Goal: Communication & Community: Ask a question

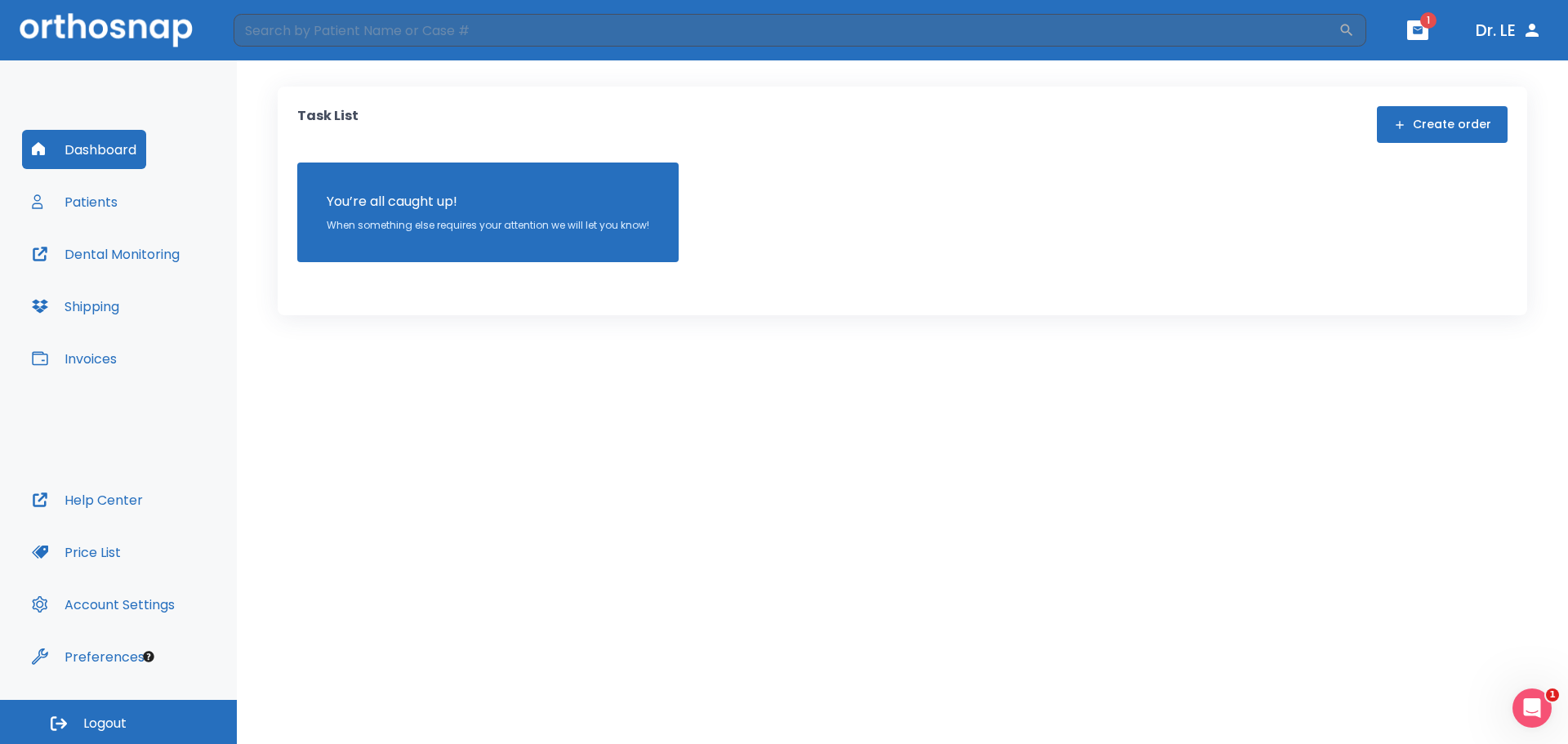
click at [82, 196] on button "Patients" at bounding box center [74, 202] width 105 height 40
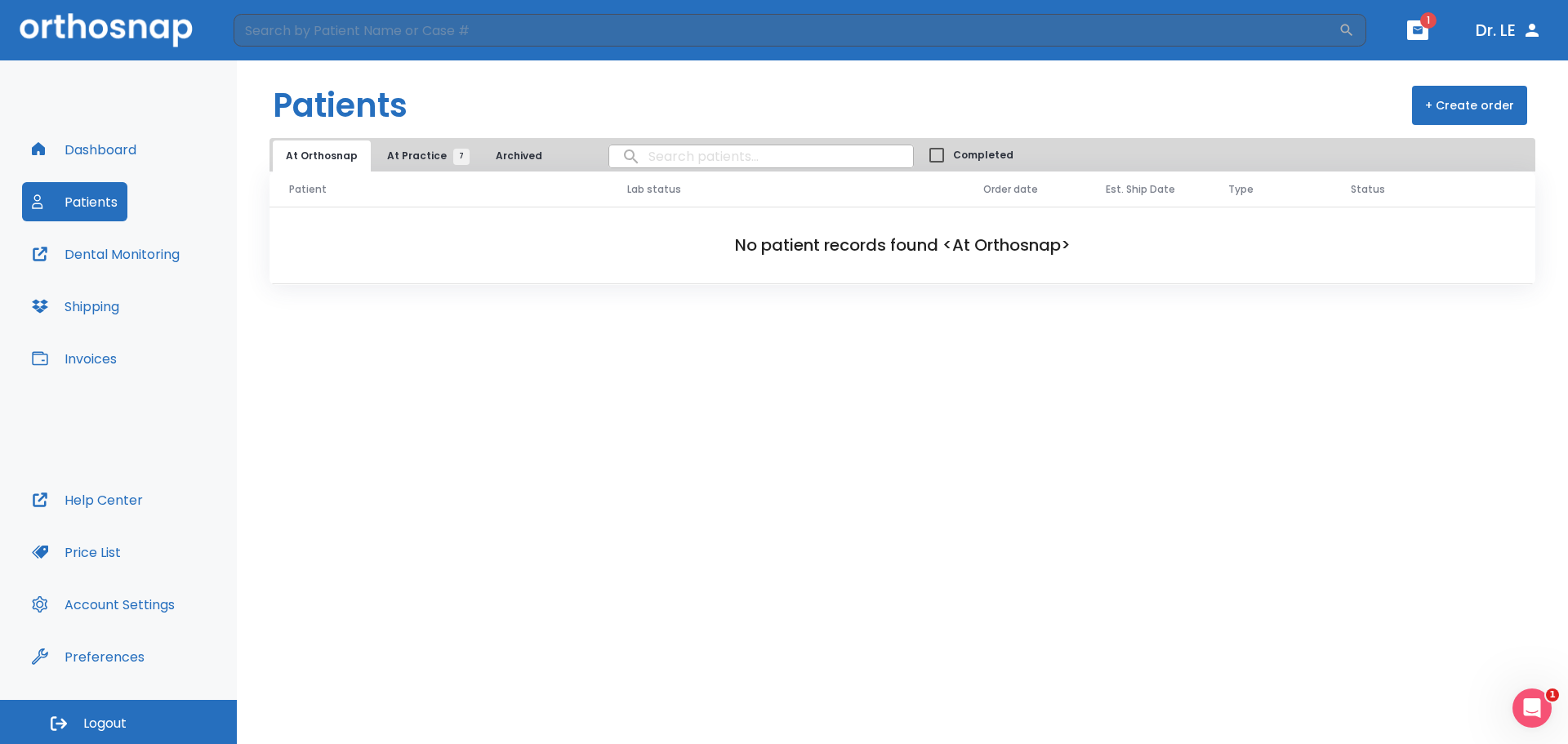
click at [398, 159] on span "At Practice 7" at bounding box center [424, 155] width 74 height 15
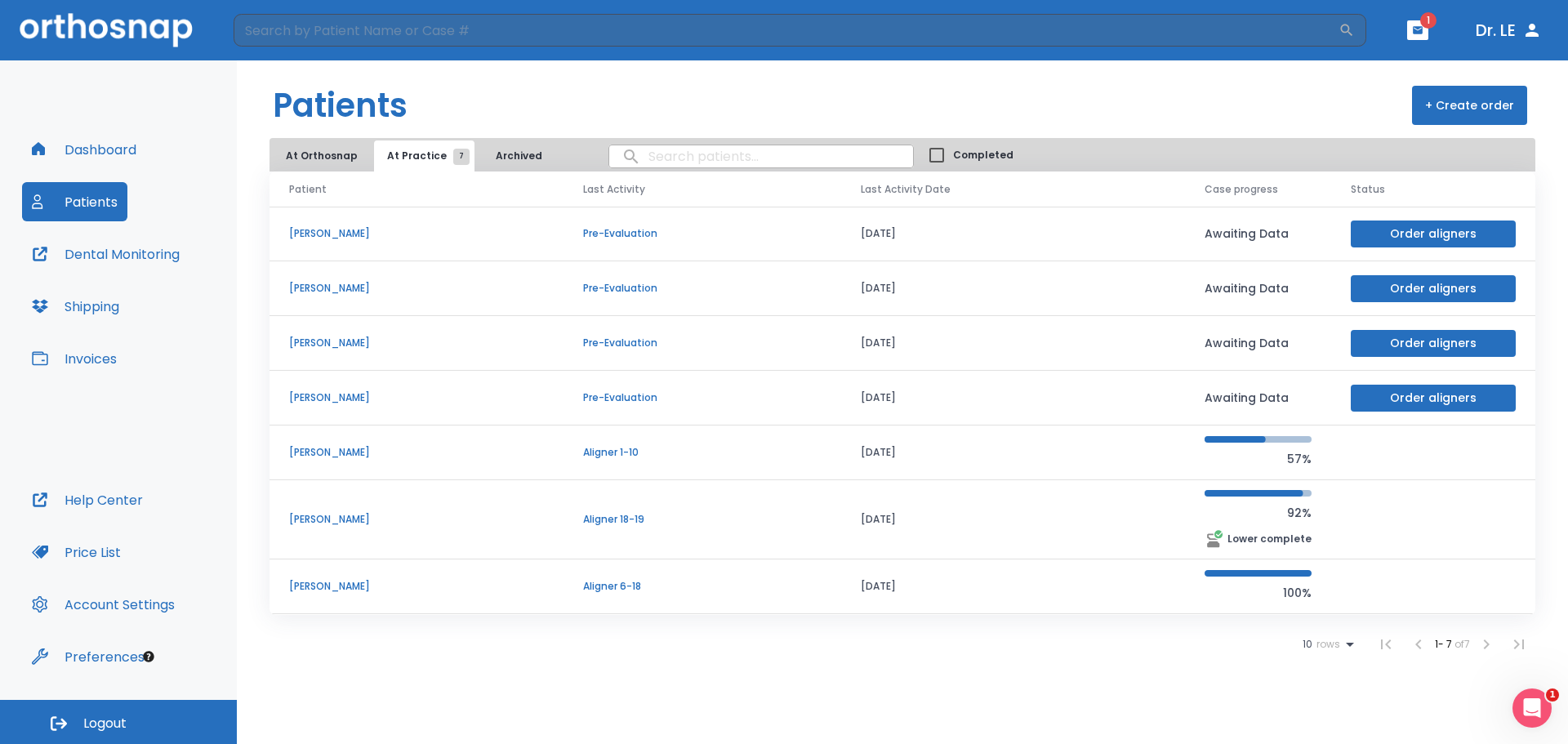
click at [330, 523] on p "[PERSON_NAME]" at bounding box center [416, 518] width 254 height 15
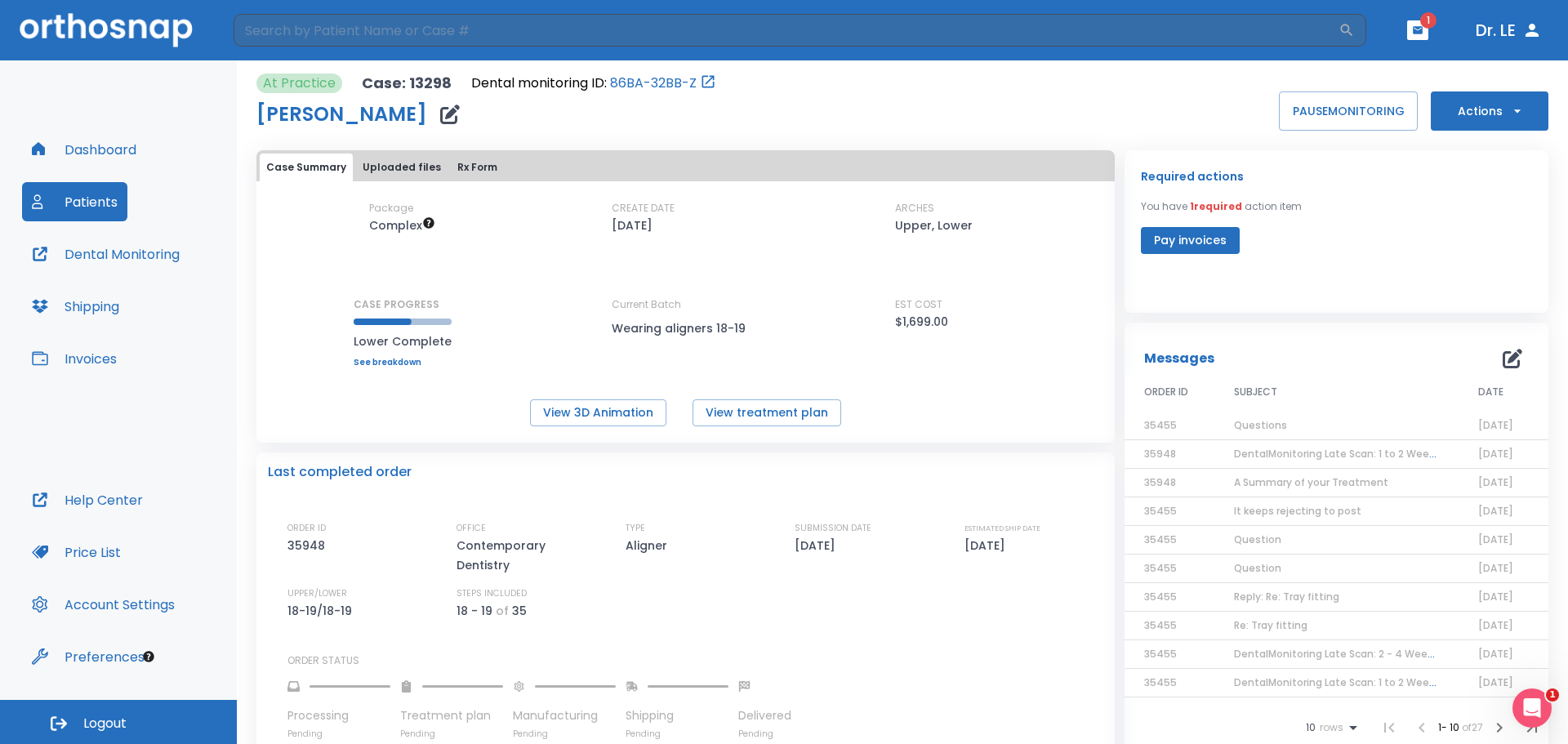
click at [1509, 362] on icon "button" at bounding box center [1513, 358] width 20 height 20
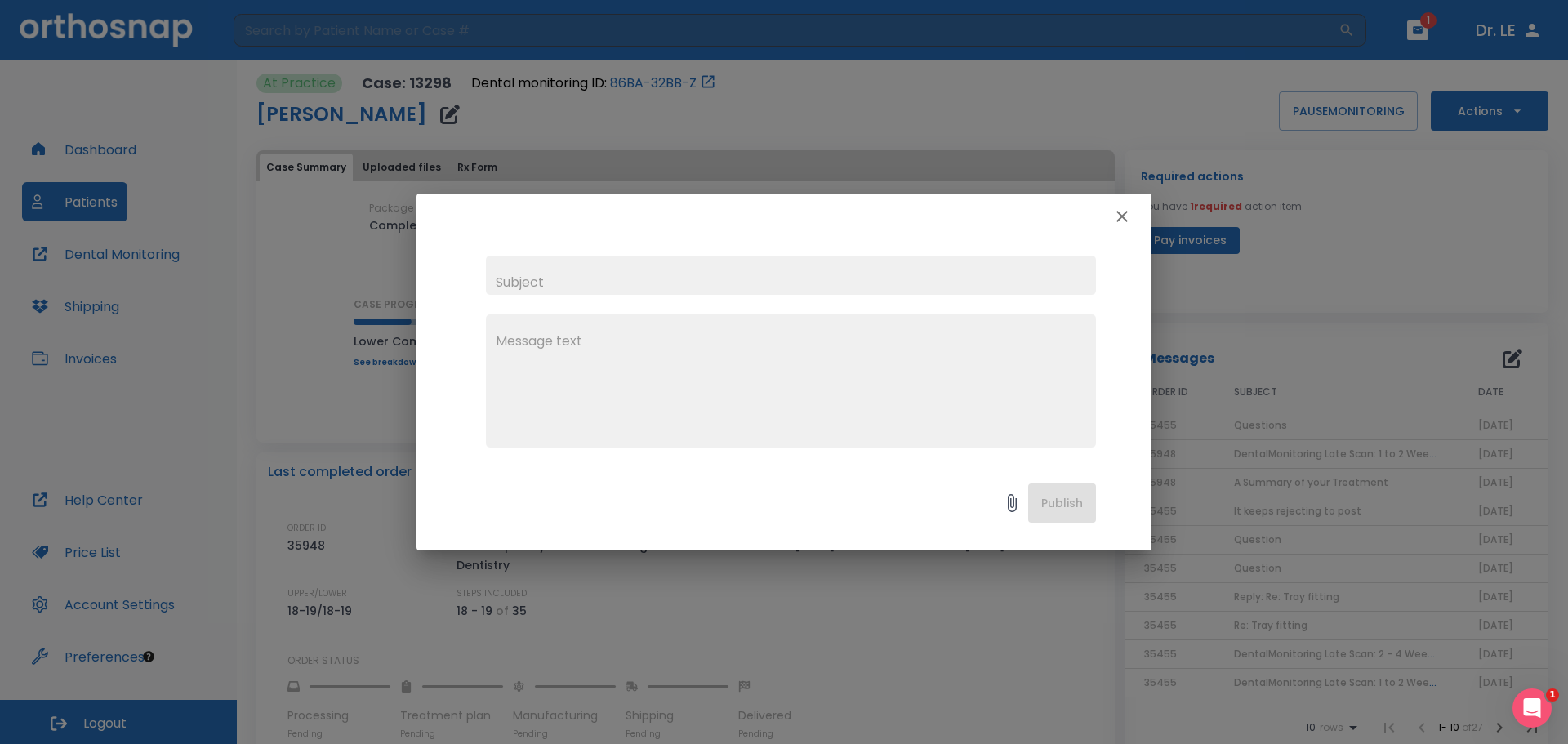
click at [651, 274] on input "text" at bounding box center [791, 275] width 610 height 40
type input "C"
type input "c"
type input "Crack both trays 20 and 21 Li 15"
click at [626, 364] on textarea at bounding box center [791, 388] width 591 height 113
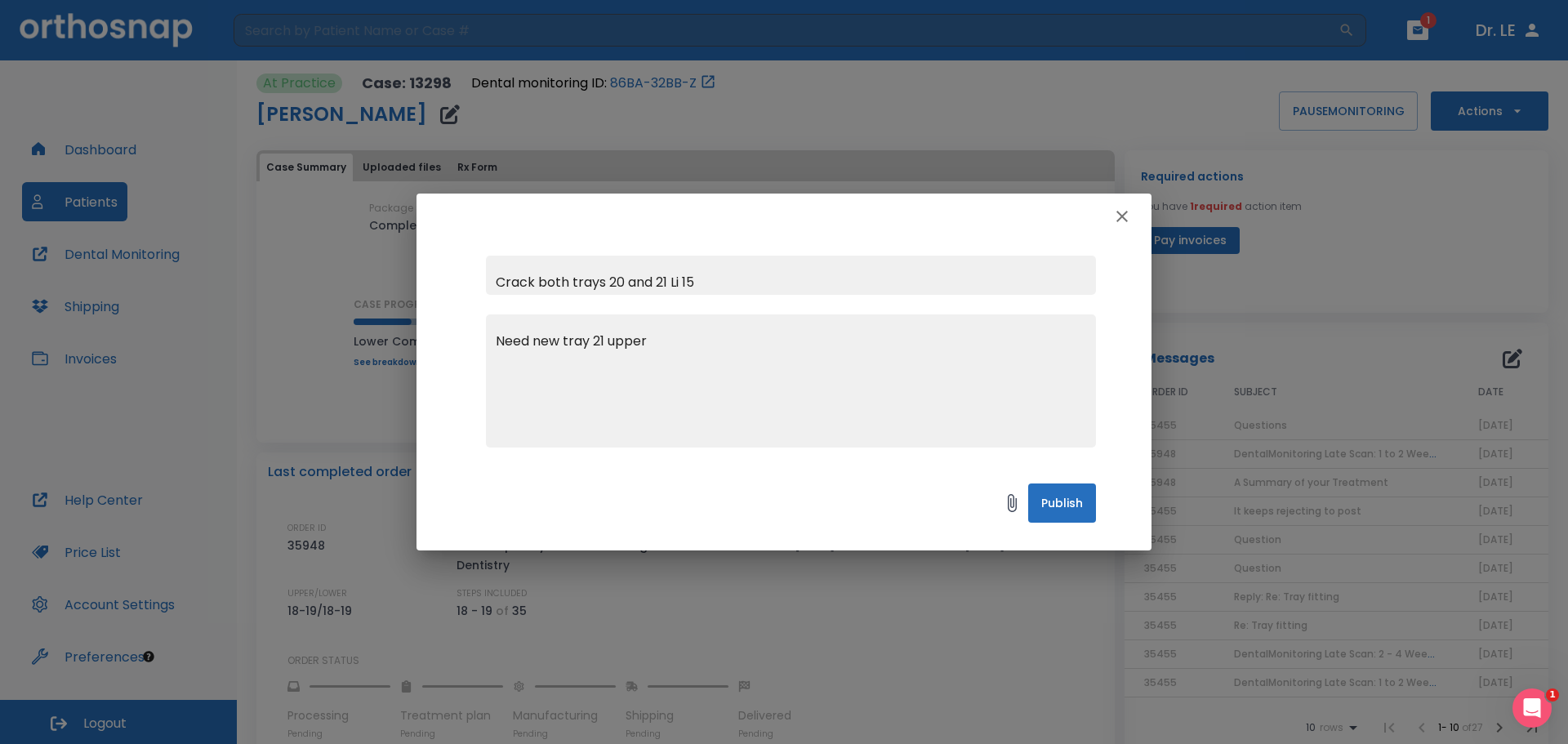
type textarea "Need new tray 21 upper"
click at [1009, 509] on icon at bounding box center [1012, 503] width 9 height 18
click at [1008, 499] on icon at bounding box center [1013, 503] width 20 height 20
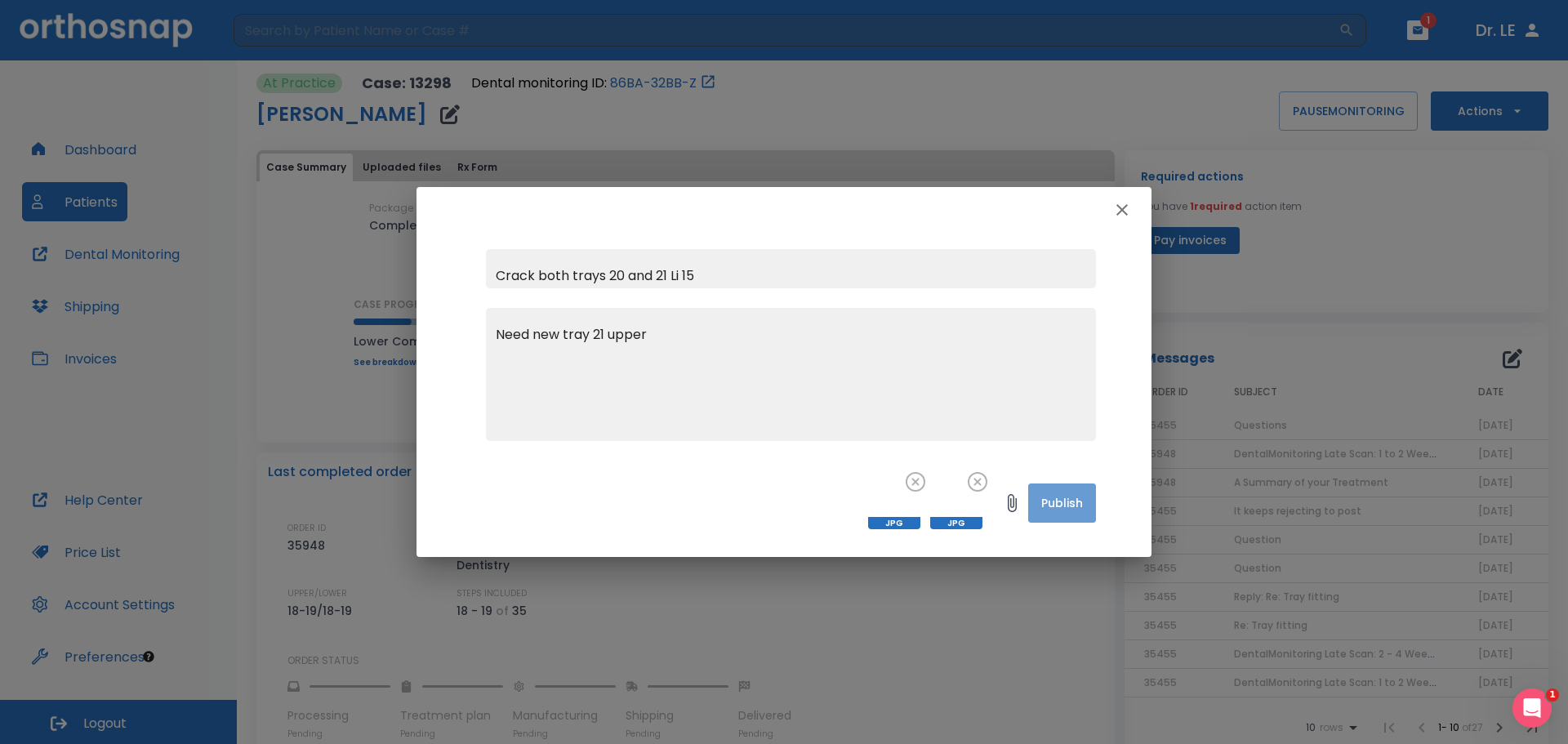
click at [1058, 504] on button "Publish" at bounding box center [1062, 504] width 67 height 40
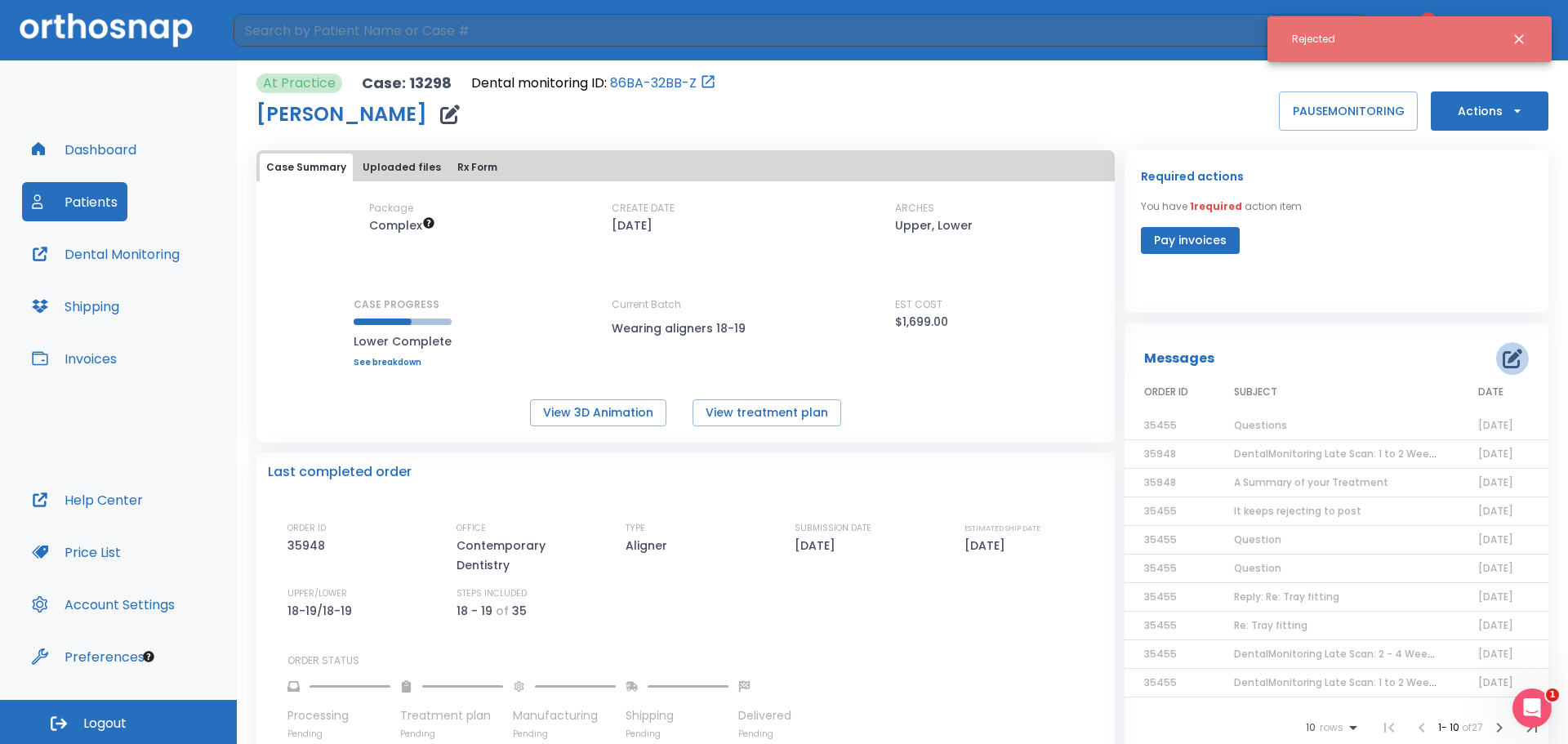
click at [1503, 353] on icon "button" at bounding box center [1513, 358] width 20 height 20
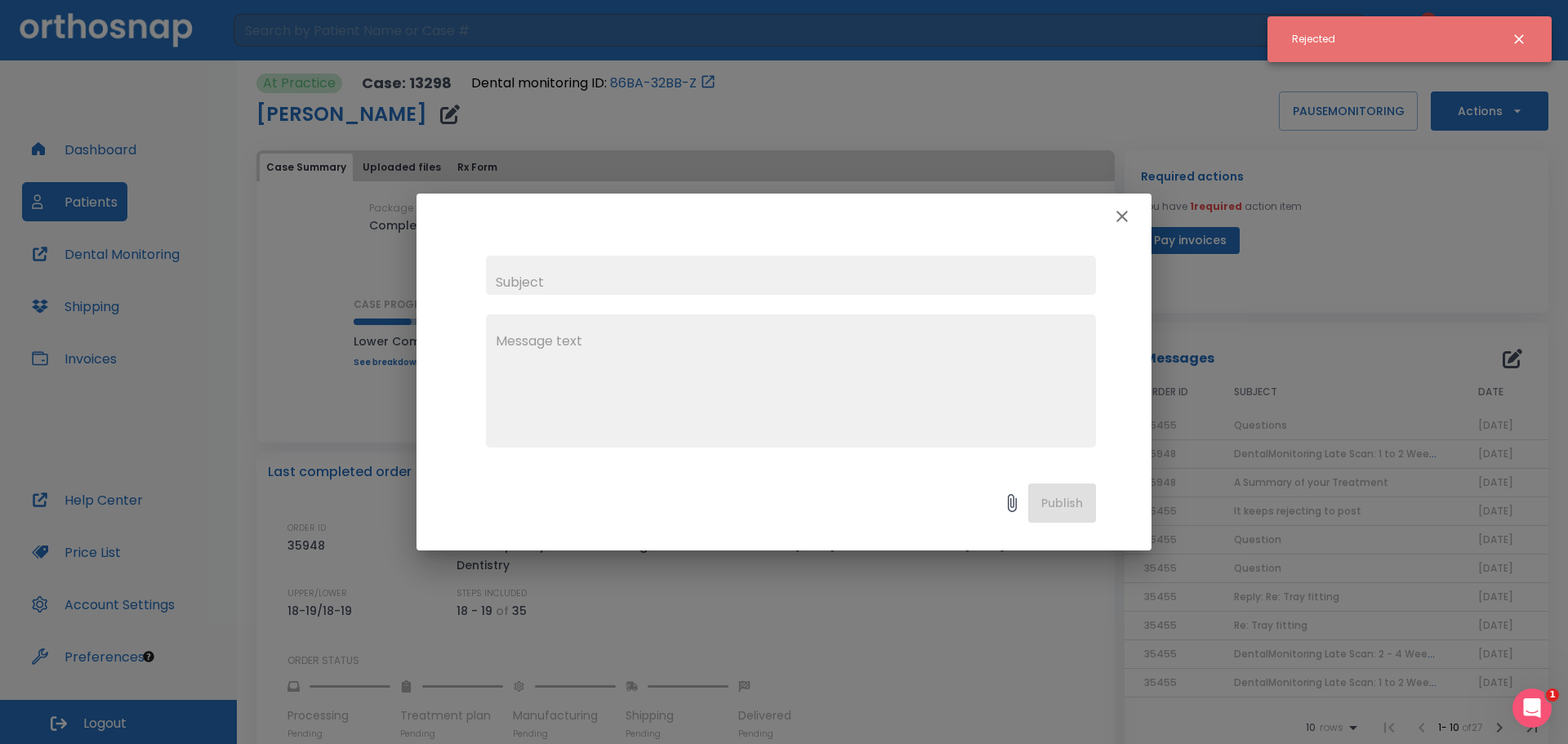
click at [727, 275] on input "text" at bounding box center [791, 275] width 610 height 40
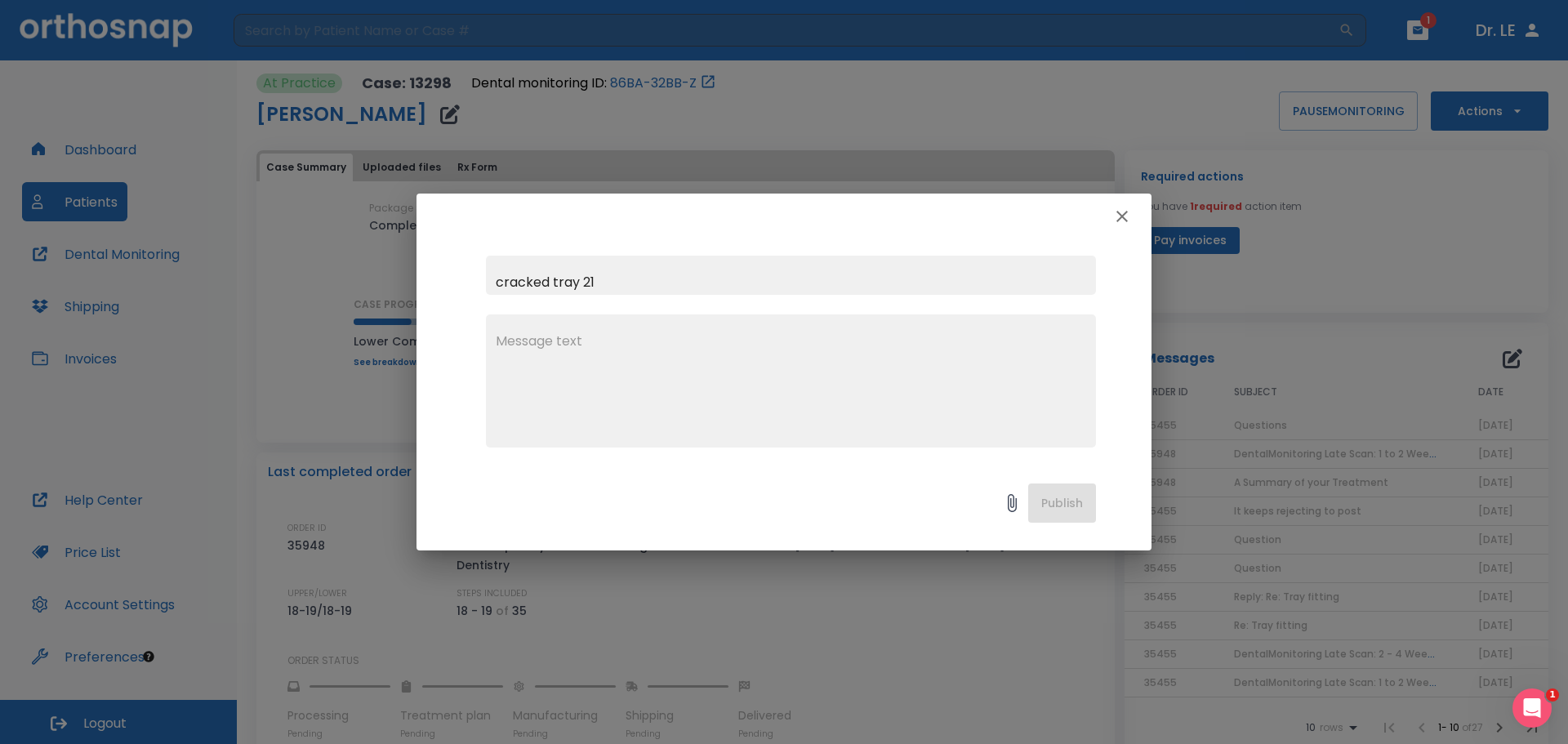
type input "cracked tray 21"
click at [569, 339] on textarea at bounding box center [791, 388] width 591 height 113
type textarea "o"
type textarea "Only 21 has torque, not on 20, so just replace 21 tray"
click at [1014, 507] on icon at bounding box center [1012, 503] width 9 height 18
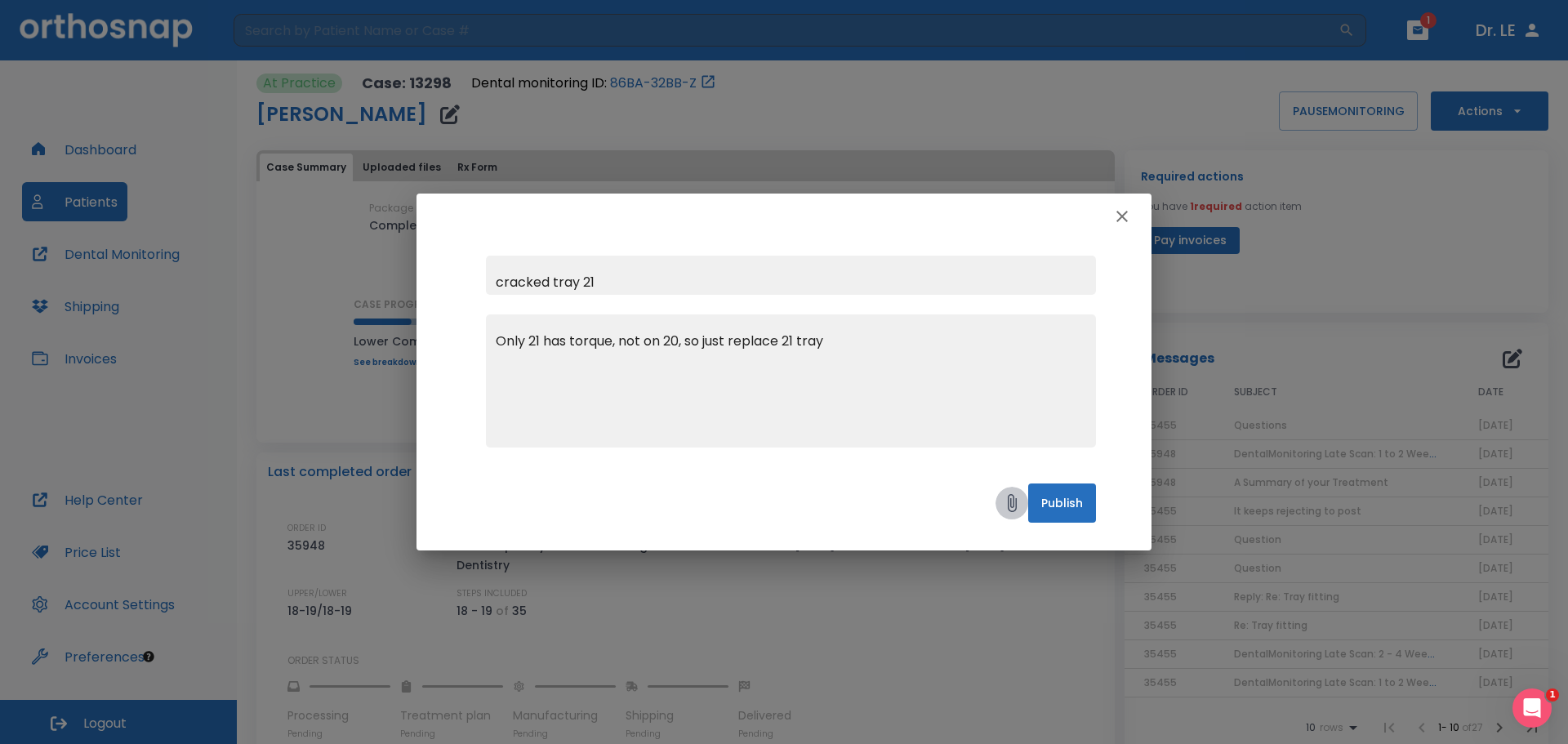
click at [1011, 507] on icon at bounding box center [1013, 503] width 20 height 20
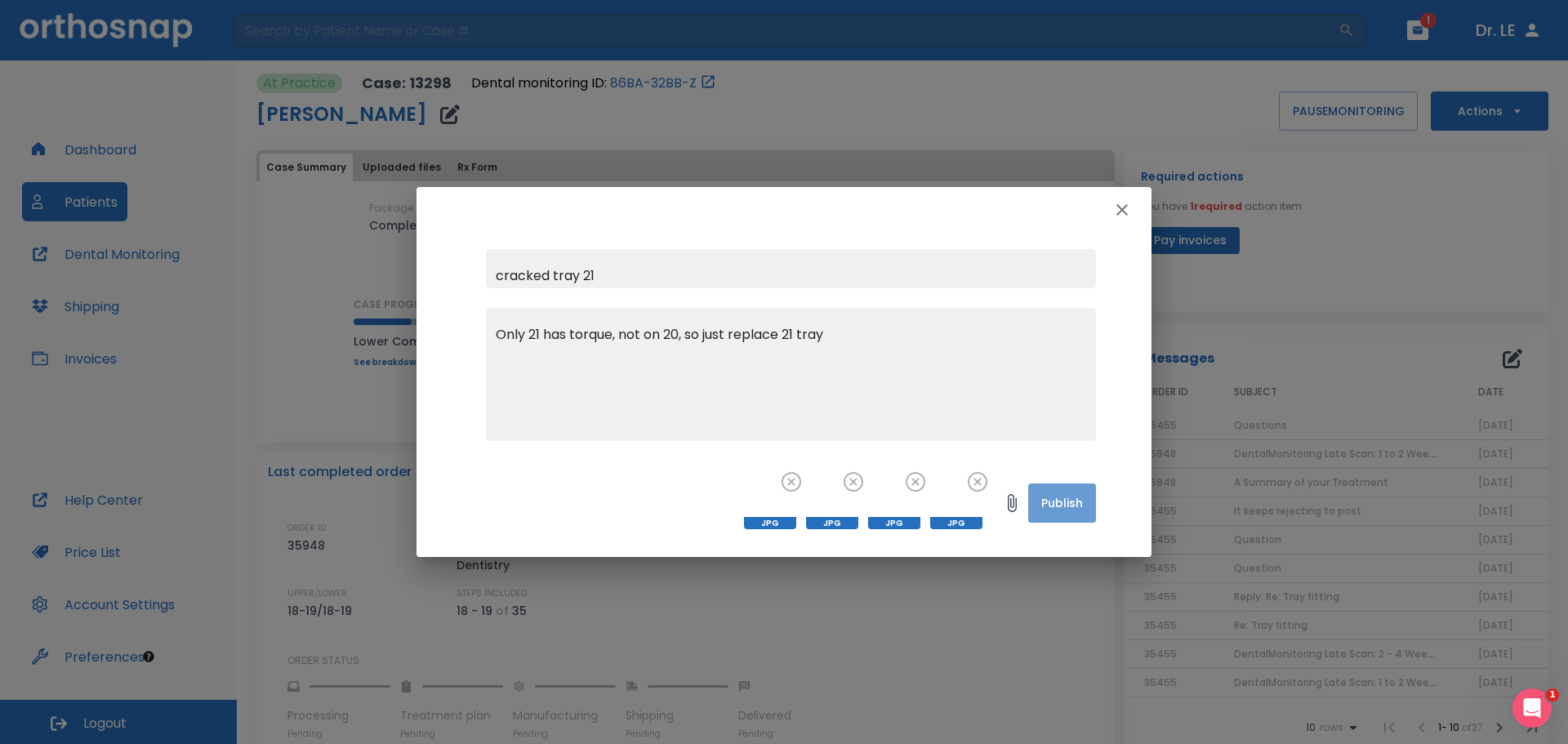
click at [1066, 505] on button "Publish" at bounding box center [1062, 504] width 67 height 40
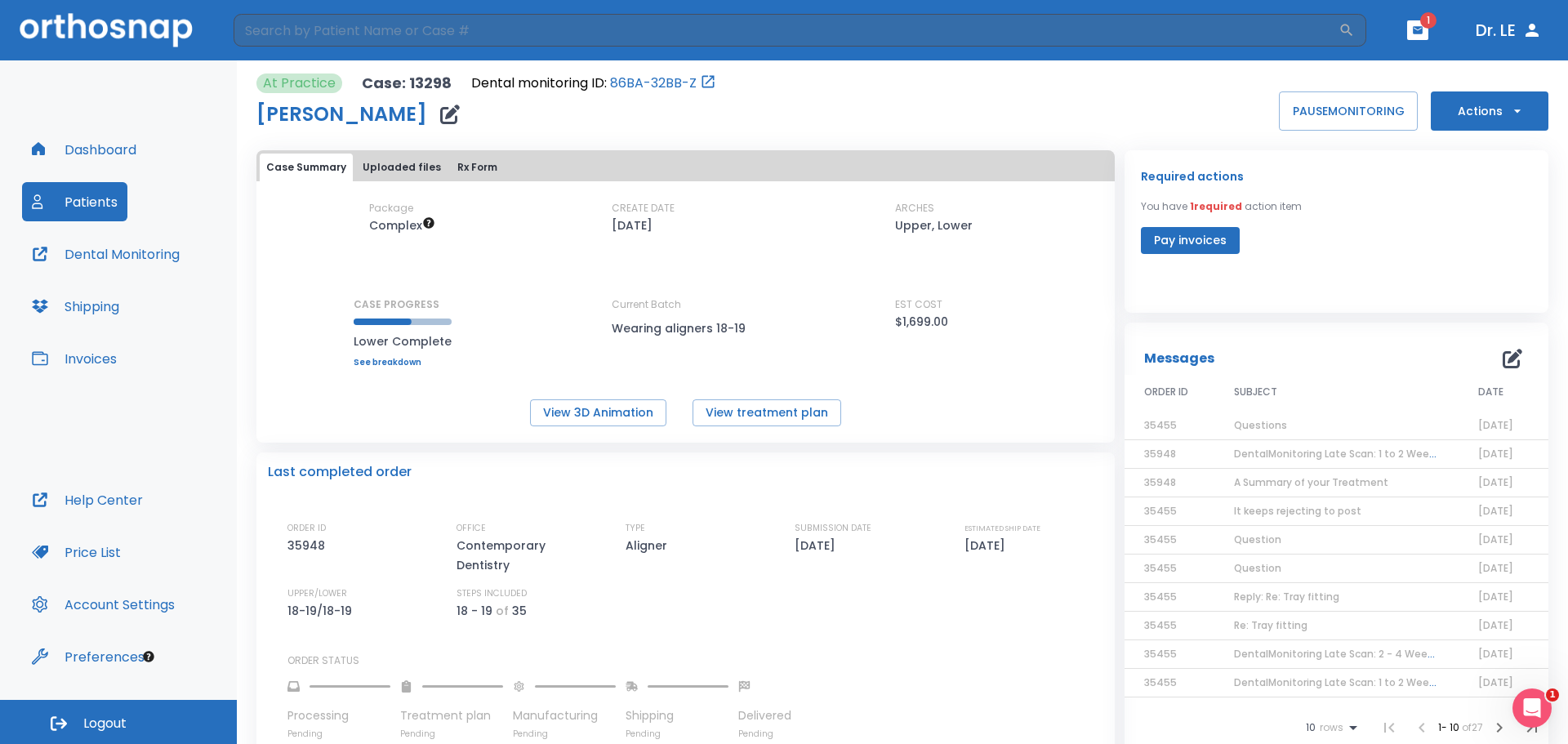
click at [1503, 362] on icon "button" at bounding box center [1513, 358] width 20 height 20
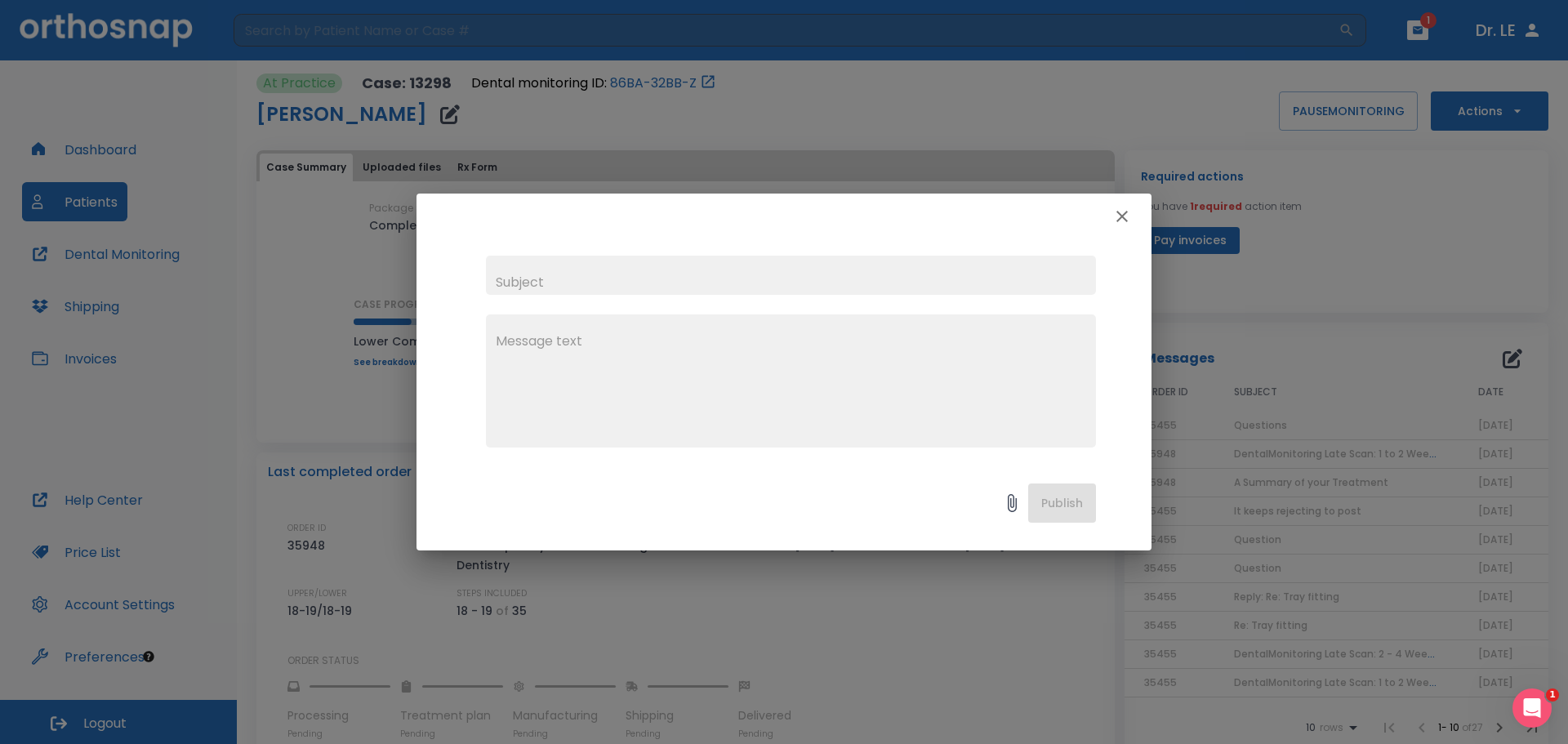
click at [646, 269] on input "text" at bounding box center [791, 275] width 610 height 40
type input "fit of tray 20"
click at [648, 346] on textarea at bounding box center [791, 388] width 591 height 113
type textarea "just to know"
click at [1012, 506] on icon at bounding box center [1012, 503] width 9 height 18
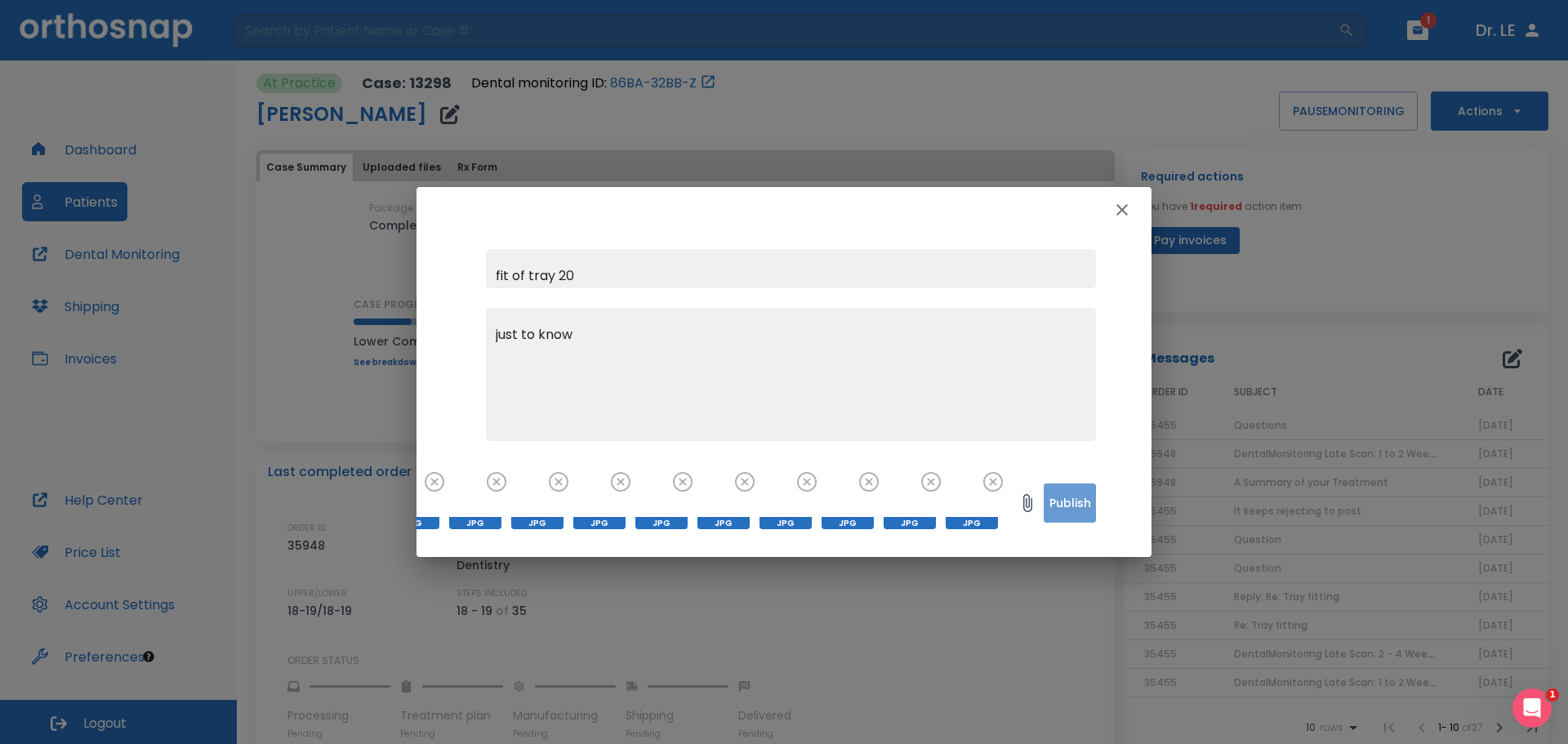
click at [1074, 507] on button "Publish" at bounding box center [1070, 504] width 52 height 40
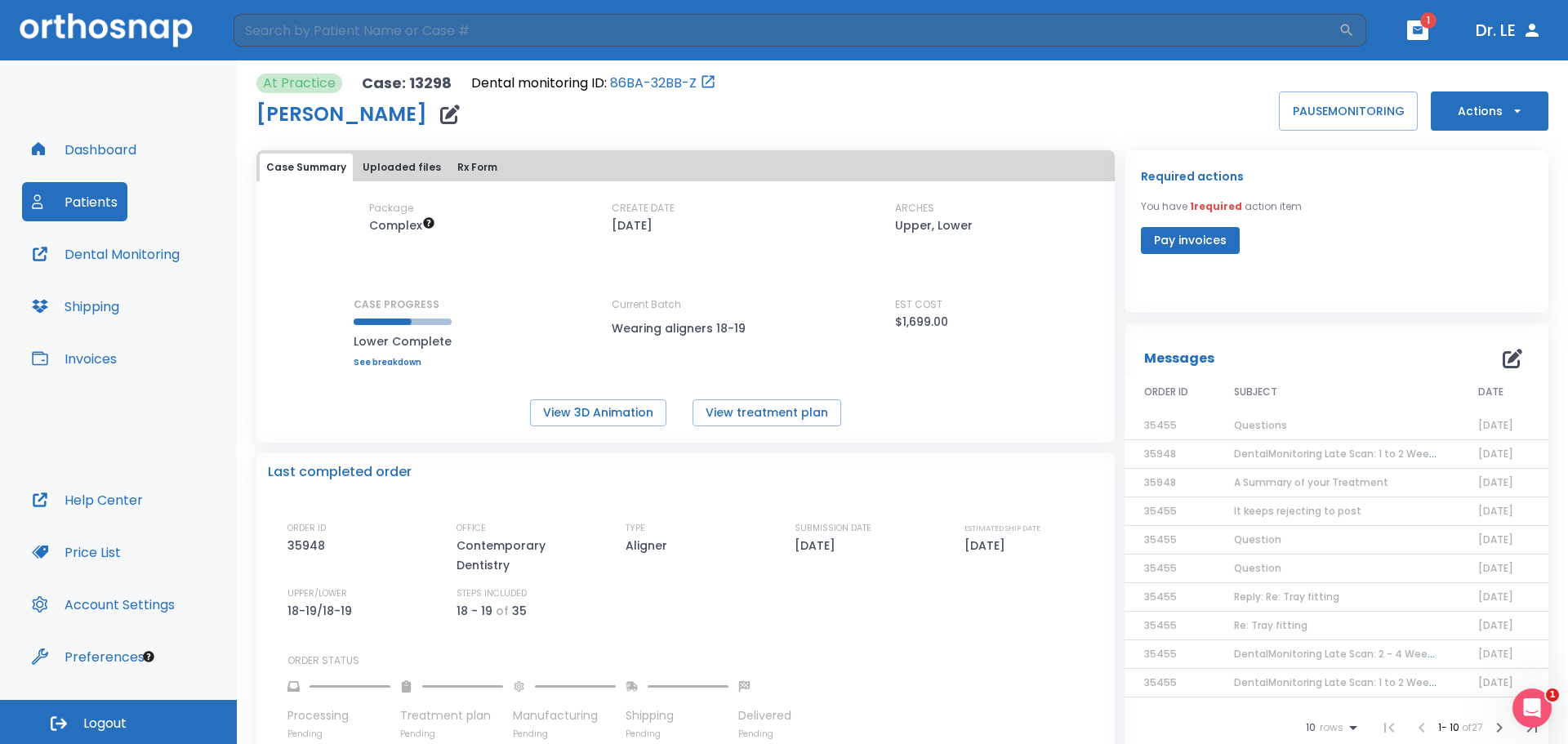
click at [1533, 36] on icon "button" at bounding box center [1532, 30] width 13 height 13
drag, startPoint x: 1540, startPoint y: 0, endPoint x: 1123, endPoint y: 128, distance: 436.2
click at [1123, 128] on div "At Practice Case: 13298 Dental monitoring ID: 86BA-32BB-Z [PERSON_NAME] PAUSE M…" at bounding box center [903, 102] width 1293 height 57
click at [1534, 35] on icon "button" at bounding box center [1532, 30] width 13 height 13
click at [1513, 116] on icon "button" at bounding box center [1518, 111] width 17 height 17
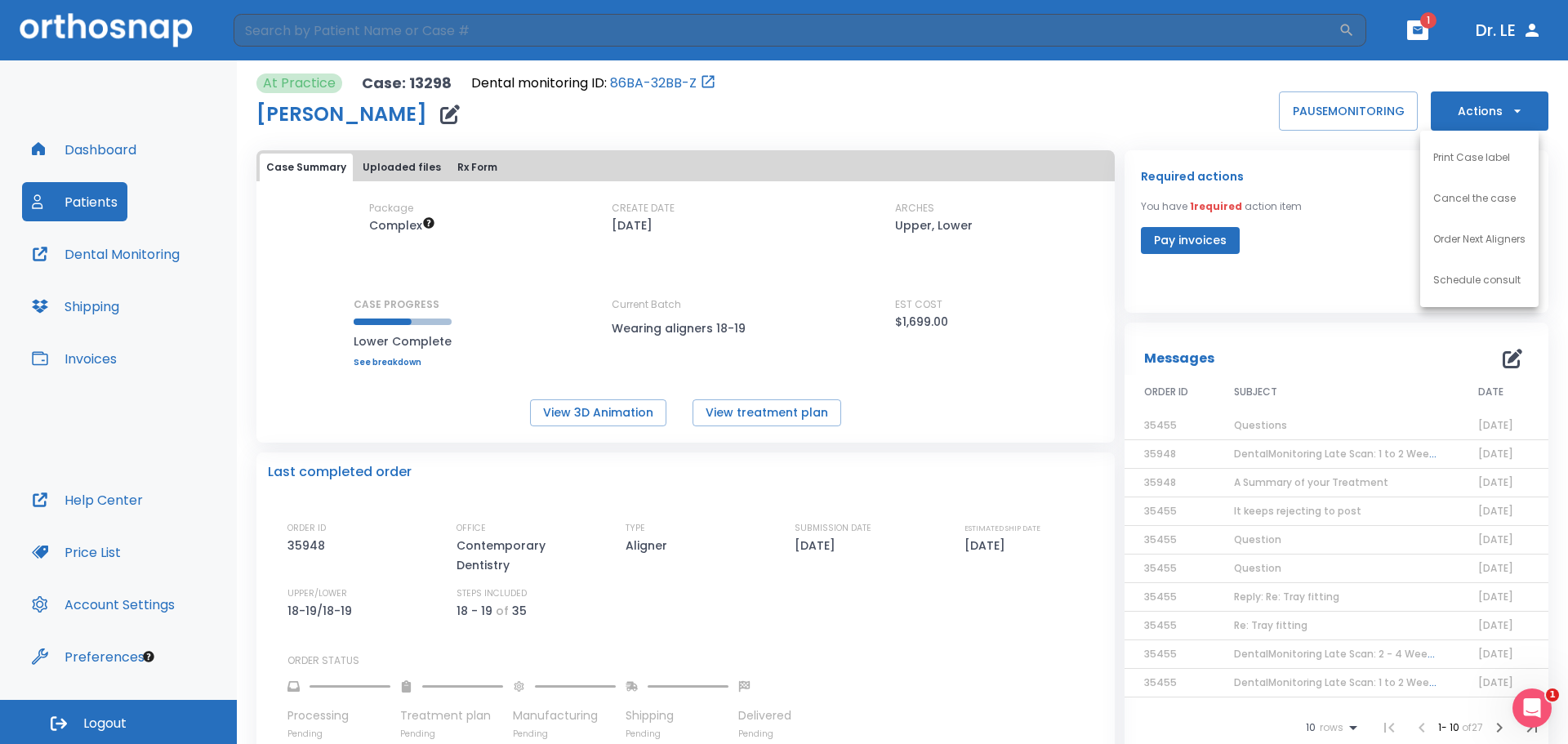
click at [1511, 116] on div at bounding box center [784, 372] width 1568 height 744
click at [1534, 24] on icon "button" at bounding box center [1532, 31] width 20 height 20
